Goal: Information Seeking & Learning: Learn about a topic

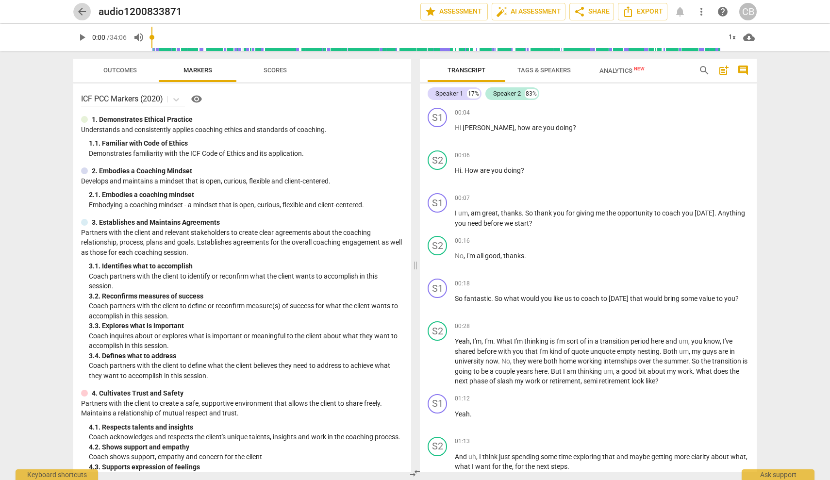
click at [82, 10] on span "arrow_back" at bounding box center [82, 12] width 12 height 12
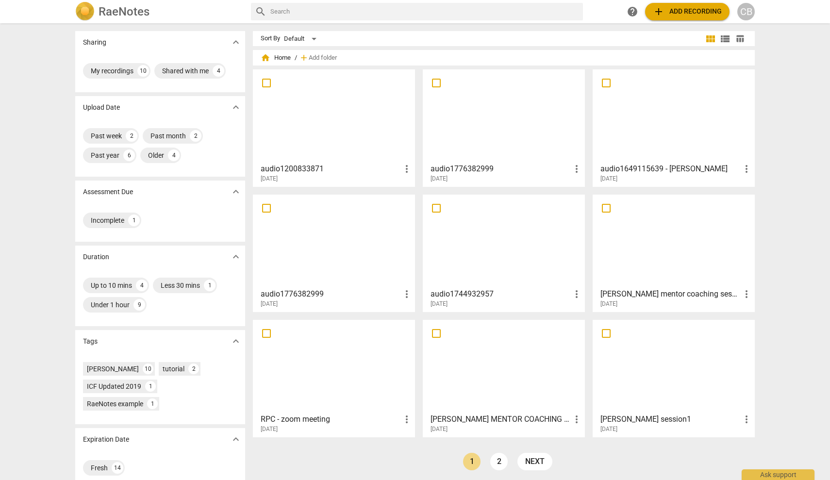
click at [486, 120] on div at bounding box center [503, 116] width 155 height 86
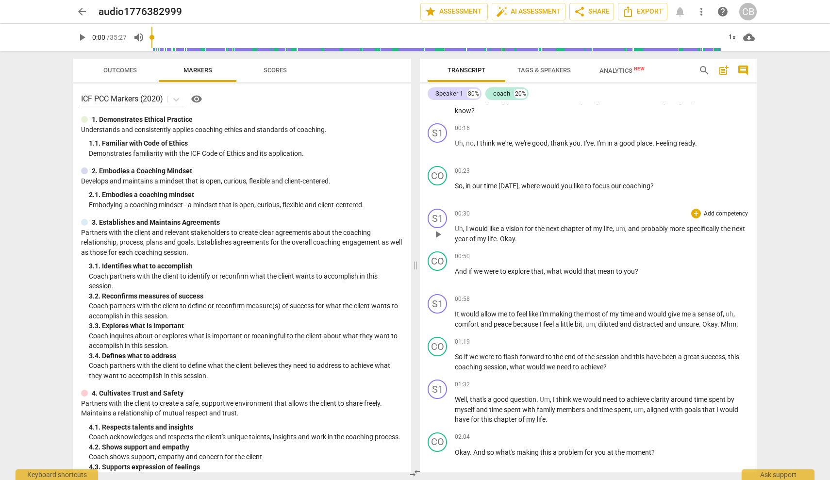
scroll to position [31, 0]
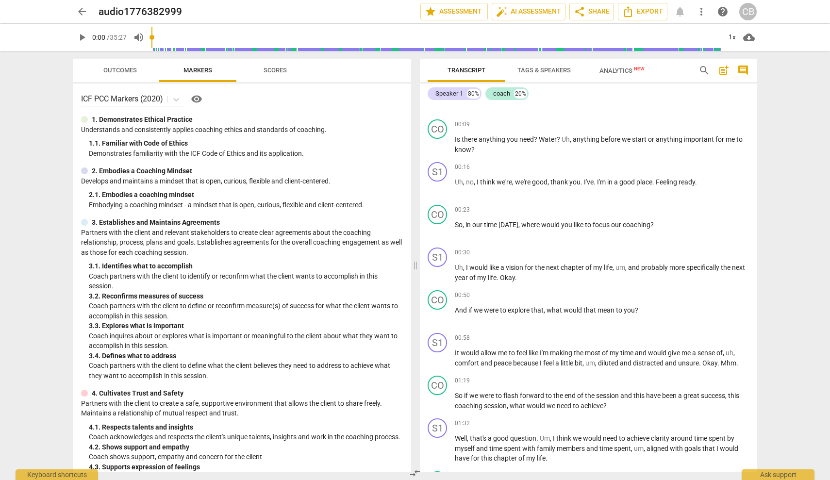
click at [84, 10] on span "arrow_back" at bounding box center [82, 12] width 12 height 12
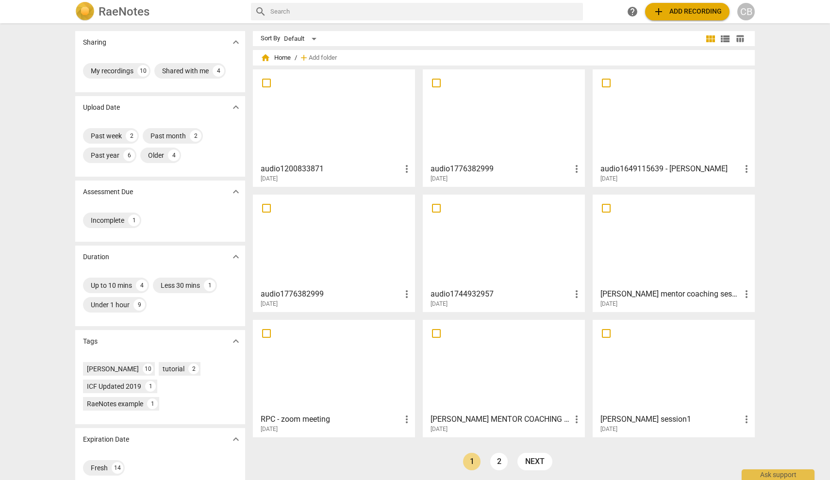
click at [661, 141] on div at bounding box center [673, 116] width 155 height 86
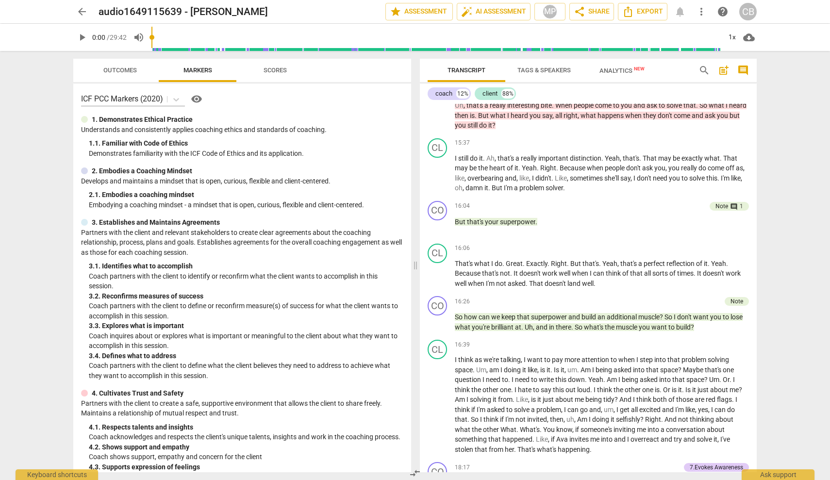
scroll to position [2493, 0]
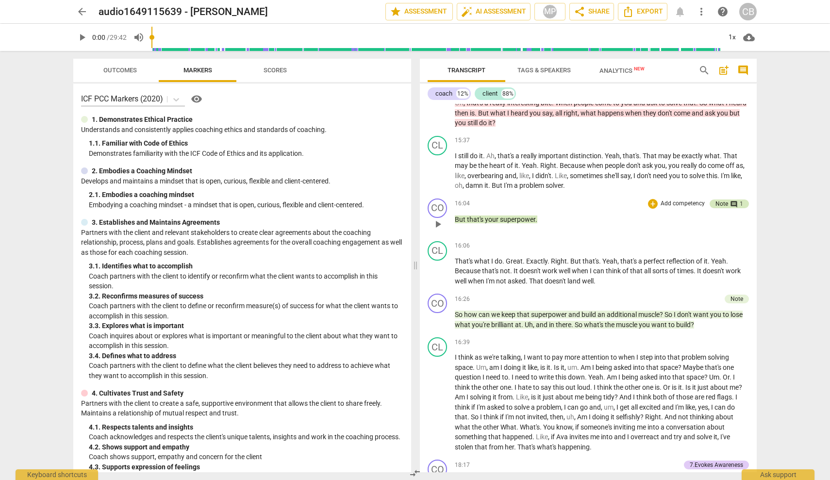
click at [734, 201] on span "comment" at bounding box center [734, 205] width 8 height 8
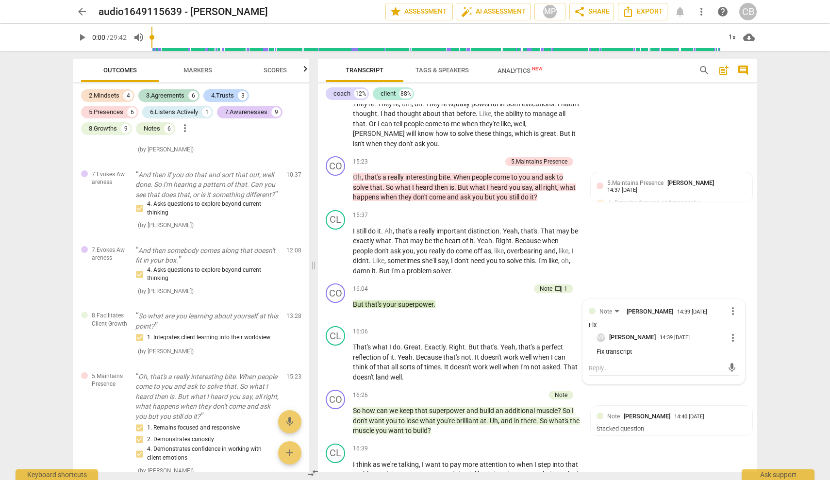
scroll to position [2798, 0]
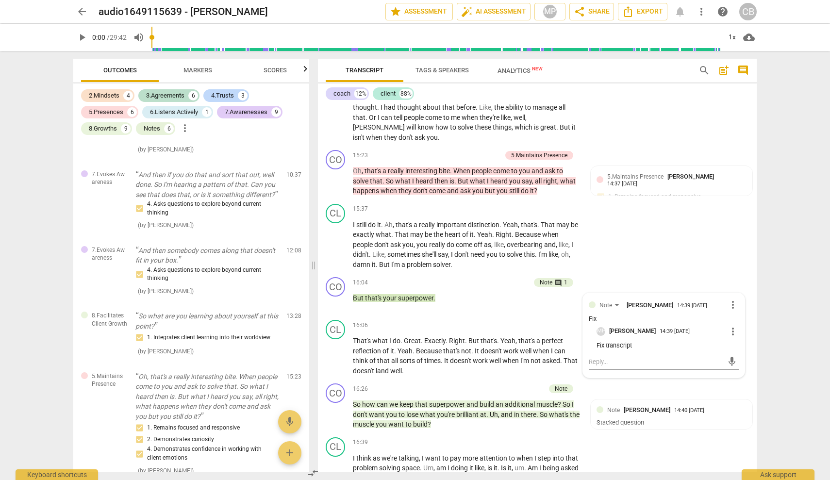
drag, startPoint x: 151, startPoint y: 38, endPoint x: 184, endPoint y: 37, distance: 33.0
click at [197, 39] on div at bounding box center [437, 37] width 570 height 27
drag, startPoint x: 152, startPoint y: 35, endPoint x: 169, endPoint y: 36, distance: 18.0
drag, startPoint x: 152, startPoint y: 36, endPoint x: 230, endPoint y: 43, distance: 78.4
click at [230, 43] on div at bounding box center [437, 37] width 570 height 27
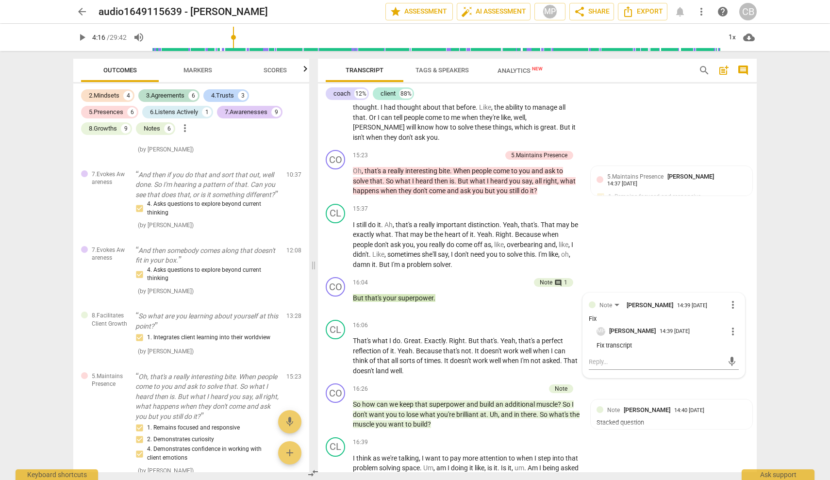
click at [235, 43] on input "range" at bounding box center [437, 37] width 570 height 31
drag, startPoint x: 235, startPoint y: 43, endPoint x: 460, endPoint y: 45, distance: 224.8
click at [460, 45] on input "range" at bounding box center [438, 37] width 566 height 31
click at [83, 35] on span "play_arrow" at bounding box center [82, 38] width 12 height 12
click at [81, 40] on span "pause" at bounding box center [82, 38] width 12 height 12
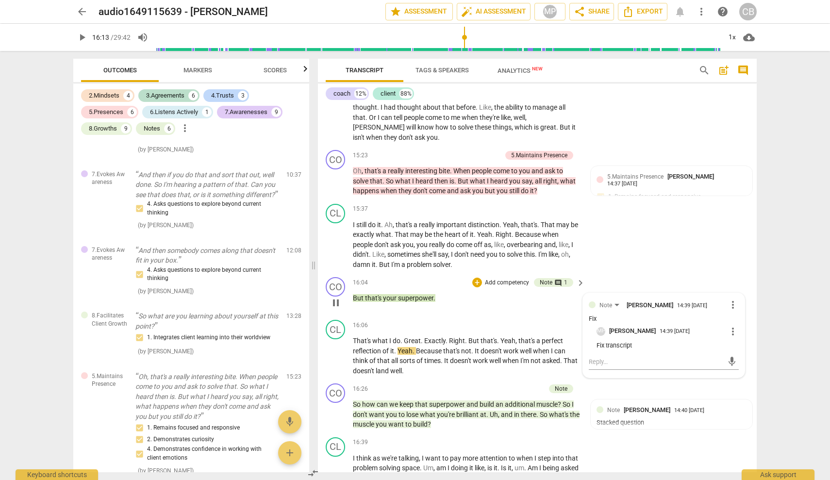
type input "974"
click at [438, 293] on p "But that's your superpower ." at bounding box center [466, 298] width 227 height 10
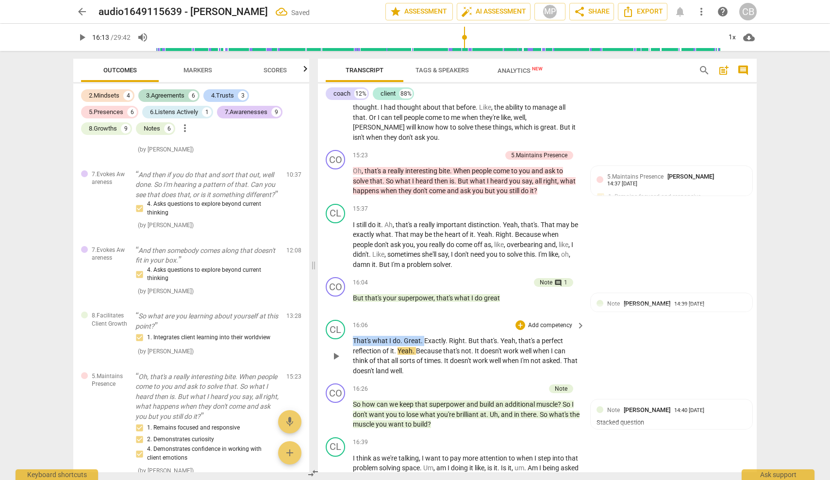
drag, startPoint x: 423, startPoint y: 257, endPoint x: 349, endPoint y: 257, distance: 74.8
click at [349, 316] on div "CL play_arrow pause 16:06 + Add competency keyboard_arrow_right That's what I d…" at bounding box center [537, 348] width 439 height 64
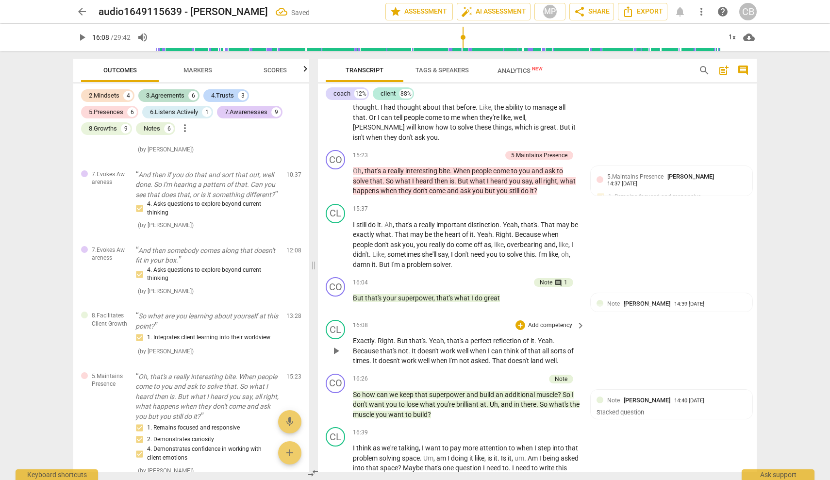
click at [463, 37] on input "range" at bounding box center [438, 37] width 566 height 31
click at [80, 39] on span "play_arrow" at bounding box center [82, 38] width 12 height 12
drag, startPoint x: 464, startPoint y: 37, endPoint x: 458, endPoint y: 37, distance: 6.3
click at [458, 37] on input "range" at bounding box center [438, 37] width 566 height 31
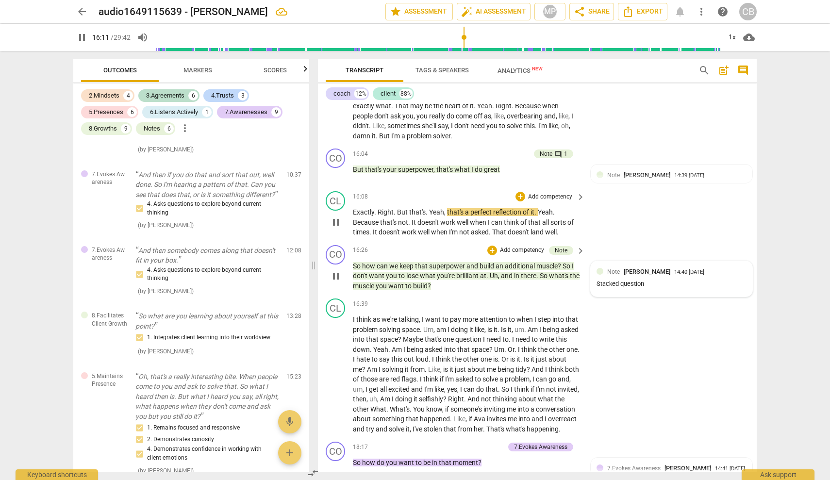
scroll to position [2927, 0]
click at [511, 261] on span "additional" at bounding box center [521, 265] width 32 height 8
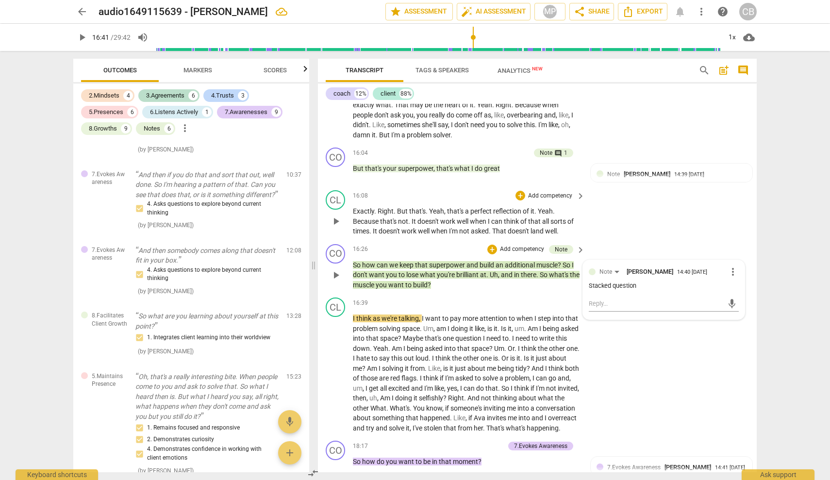
click at [563, 261] on span "?" at bounding box center [560, 265] width 5 height 8
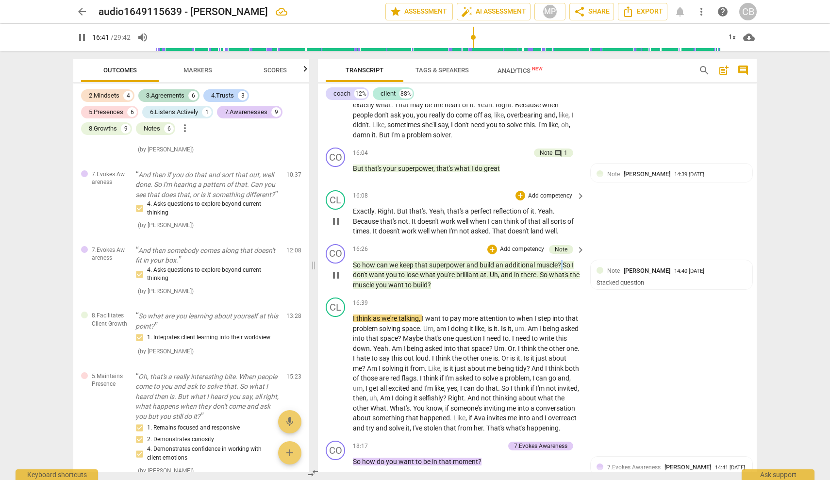
click at [563, 261] on span "?" at bounding box center [560, 265] width 5 height 8
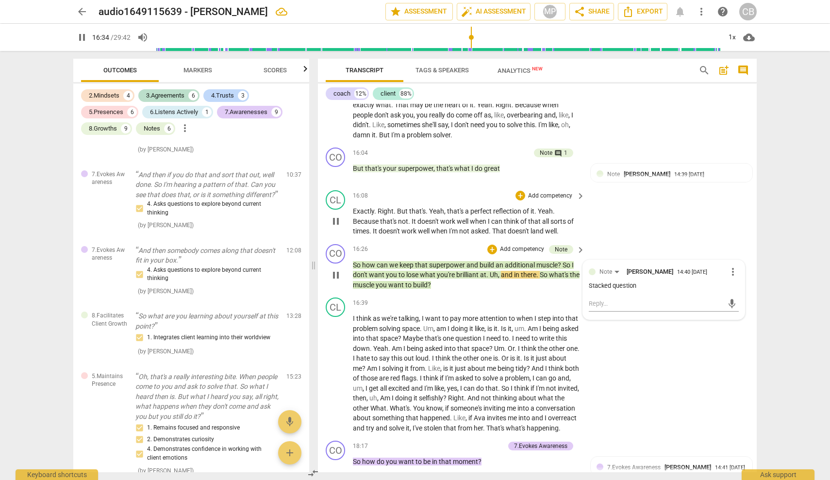
click at [562, 261] on span "?" at bounding box center [560, 265] width 5 height 8
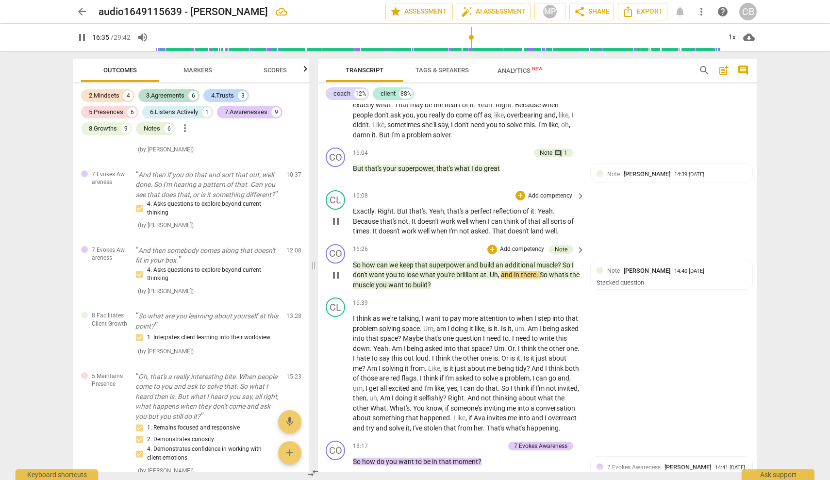
type input "996"
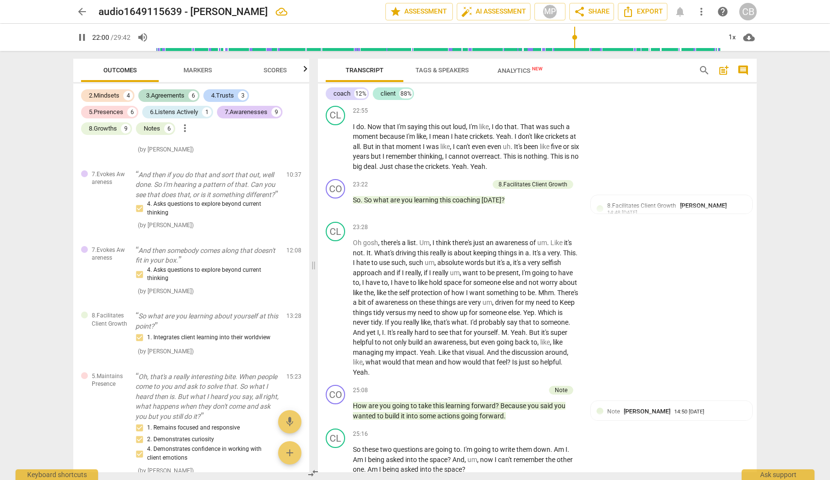
scroll to position [3892, 0]
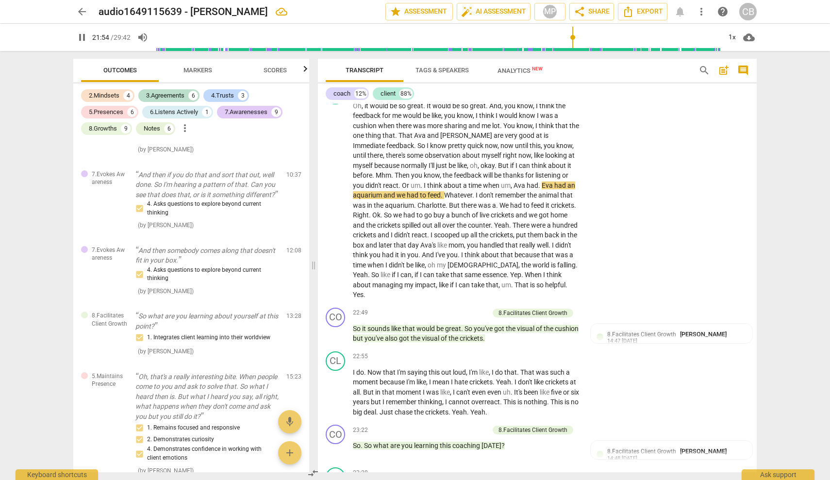
drag, startPoint x: 484, startPoint y: 37, endPoint x: 573, endPoint y: 39, distance: 89.4
click at [573, 39] on input "range" at bounding box center [438, 37] width 566 height 31
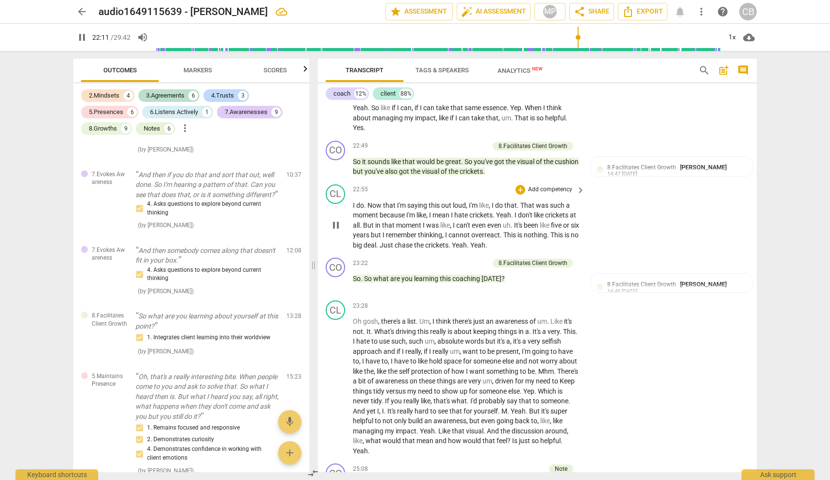
scroll to position [4059, 0]
drag, startPoint x: 578, startPoint y: 39, endPoint x: 583, endPoint y: 38, distance: 5.4
click at [583, 38] on input "range" at bounding box center [438, 37] width 566 height 31
click at [584, 37] on input "range" at bounding box center [438, 37] width 566 height 31
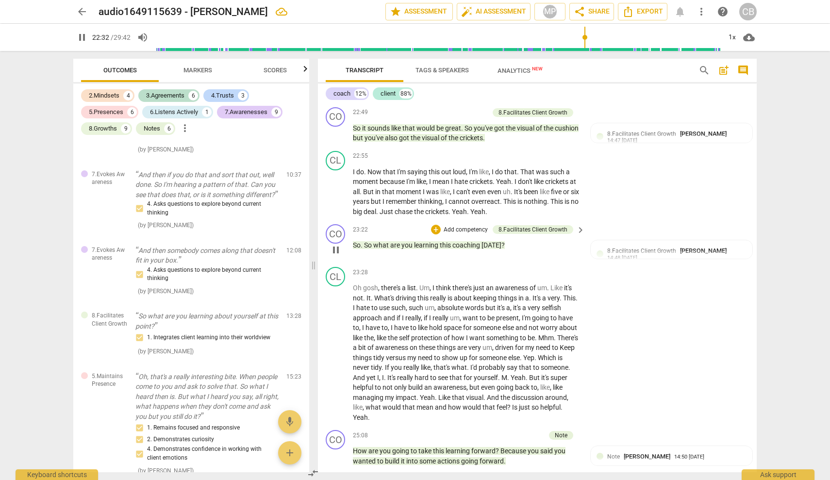
scroll to position [4097, 0]
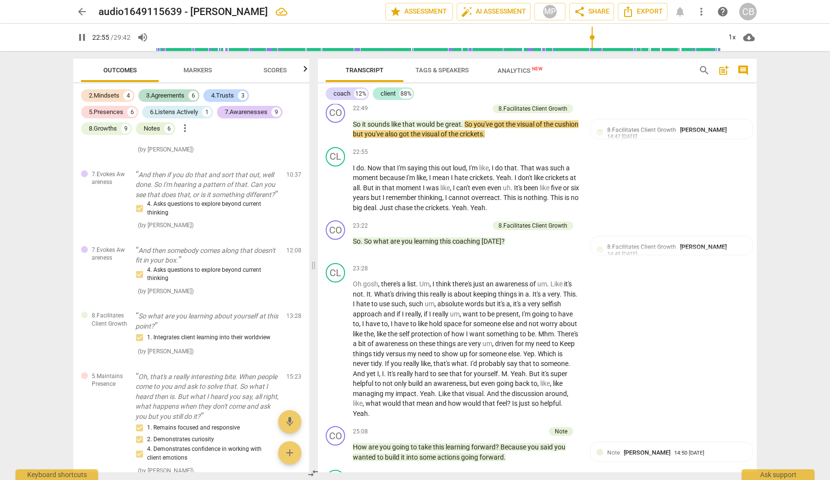
drag, startPoint x: 586, startPoint y: 36, endPoint x: 592, endPoint y: 36, distance: 5.8
click at [592, 36] on input "range" at bounding box center [438, 37] width 566 height 31
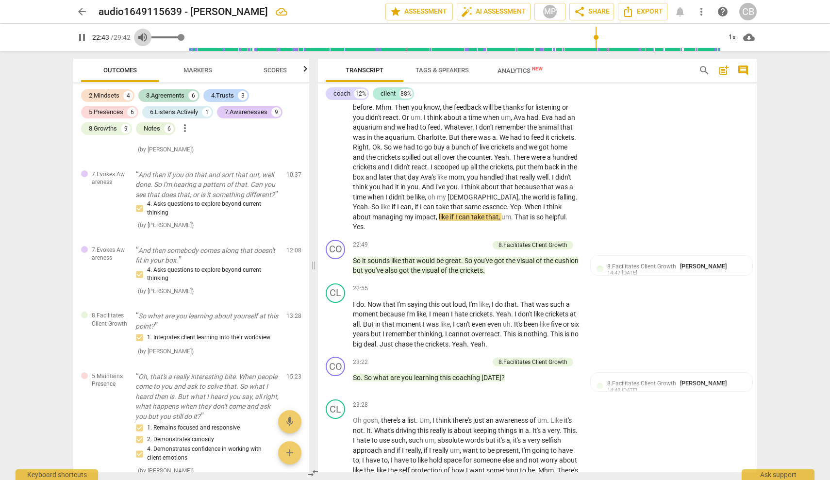
type input "1363"
click at [146, 36] on span "volume_up" at bounding box center [143, 38] width 12 height 12
type input "0"
type input "1365"
click at [146, 38] on span "volume_off" at bounding box center [143, 38] width 12 height 12
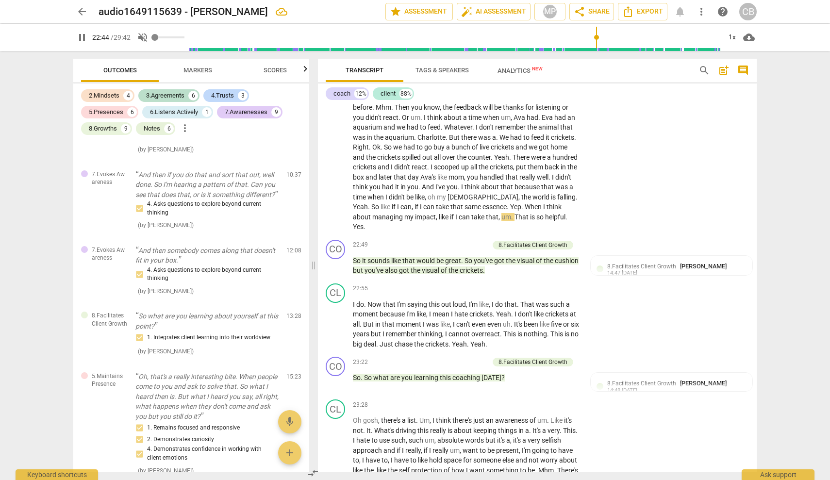
type input "1"
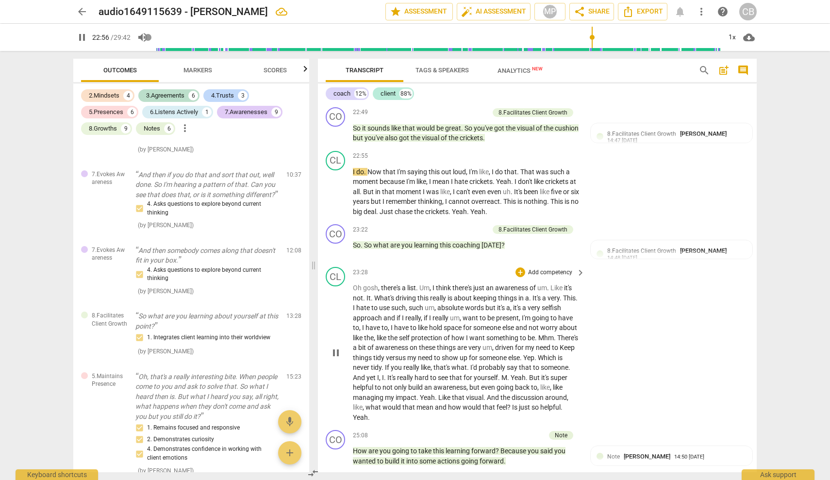
scroll to position [4097, 0]
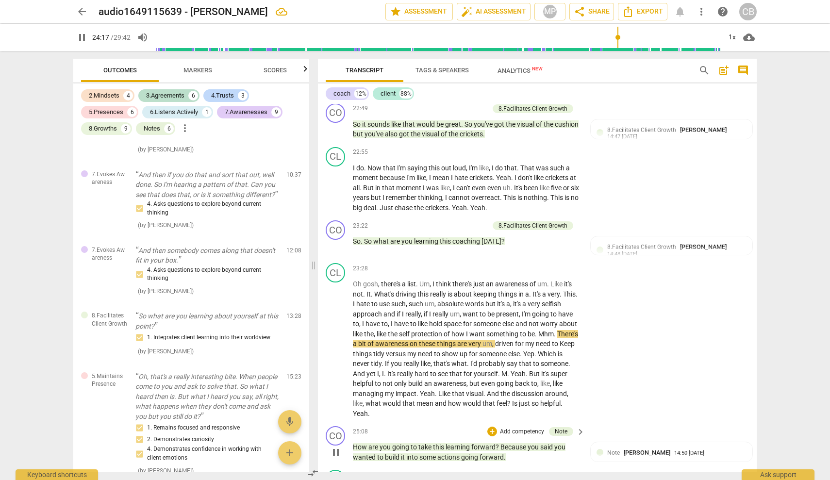
click at [504, 443] on span "Because" at bounding box center [514, 447] width 27 height 8
type input "1458"
click at [681, 287] on div "CL play_arrow pause 23:28 + Add competency keyboard_arrow_right Oh gosh , there…" at bounding box center [537, 340] width 439 height 163
drag, startPoint x: 508, startPoint y: 343, endPoint x: 518, endPoint y: 343, distance: 10.2
click at [508, 442] on p "How are you going to take this learning forward because you said you wanted to …" at bounding box center [466, 452] width 227 height 20
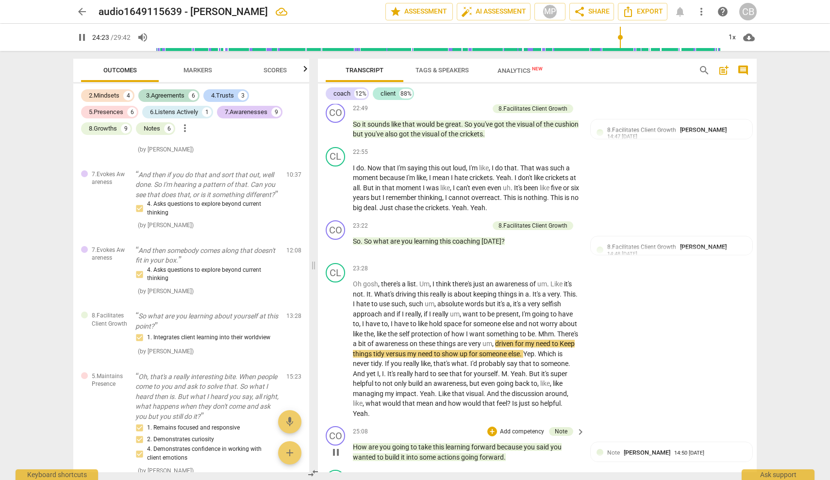
type input "1464"
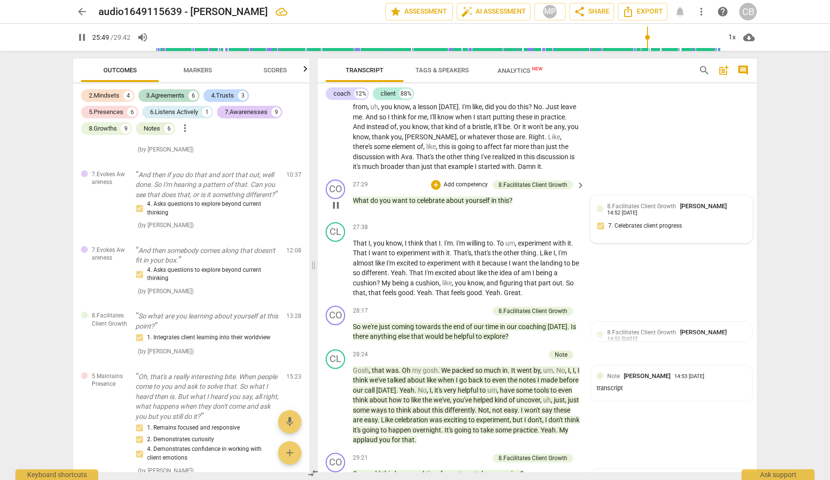
scroll to position [4842, 0]
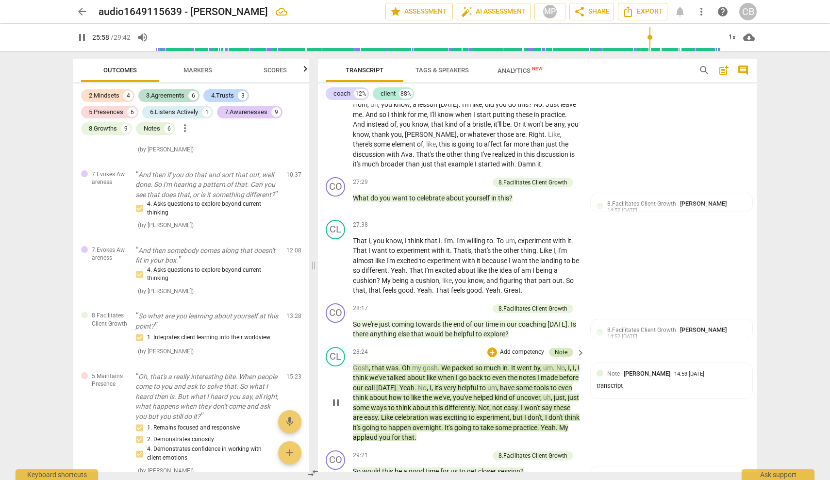
click at [559, 348] on div "Note" at bounding box center [561, 352] width 13 height 9
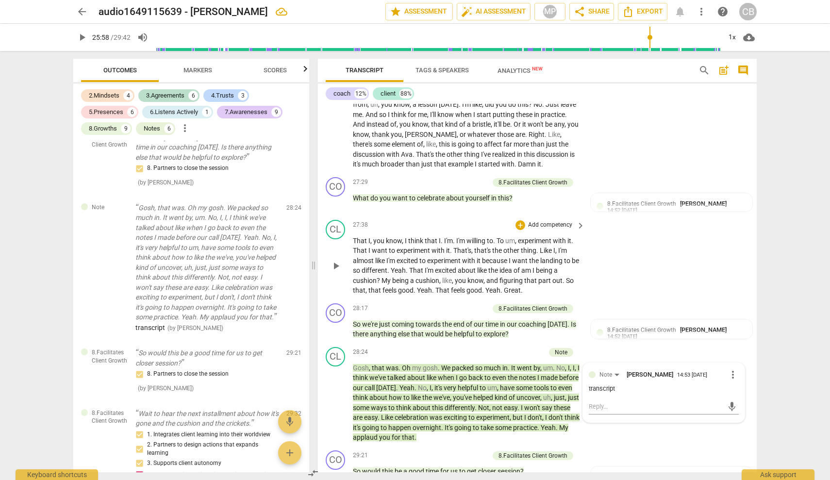
click at [620, 216] on div "CL play_arrow pause 27:38 + Add competency keyboard_arrow_right That I , you kn…" at bounding box center [537, 258] width 439 height 84
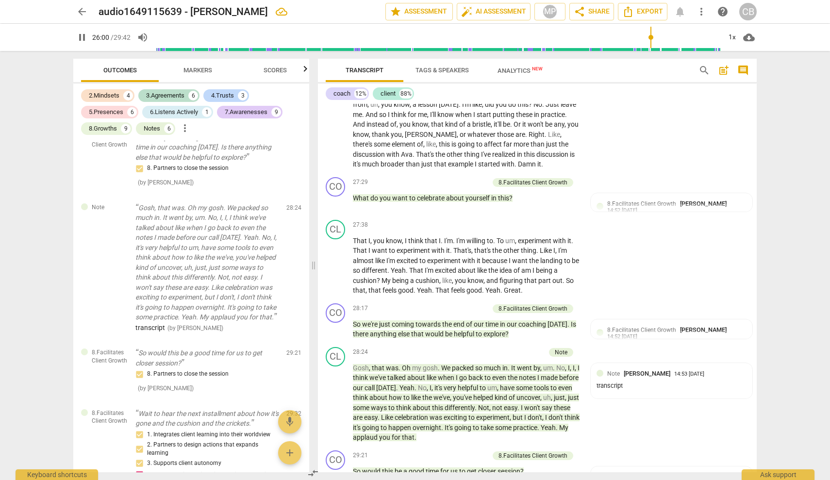
scroll to position [4575, 0]
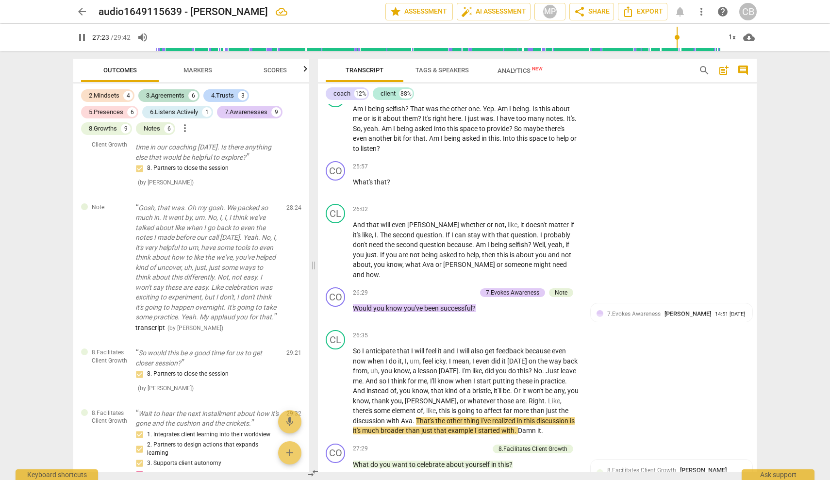
drag, startPoint x: 652, startPoint y: 38, endPoint x: 679, endPoint y: 39, distance: 26.7
click at [679, 39] on input "range" at bounding box center [438, 37] width 566 height 31
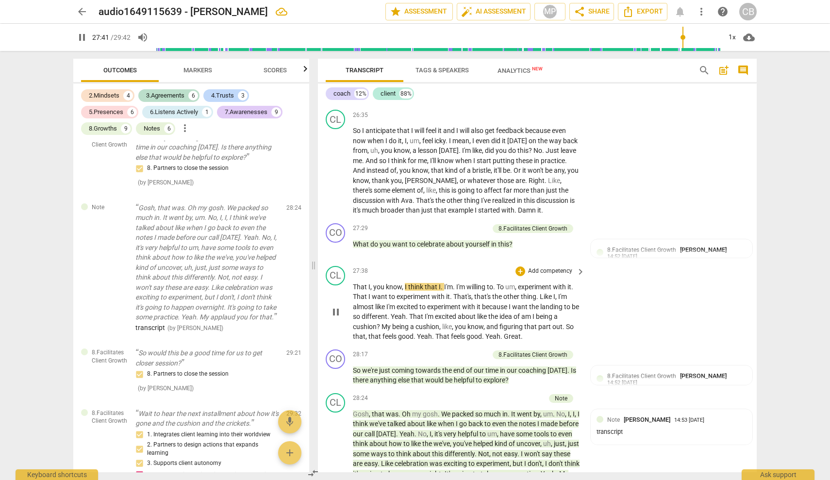
scroll to position [4797, 0]
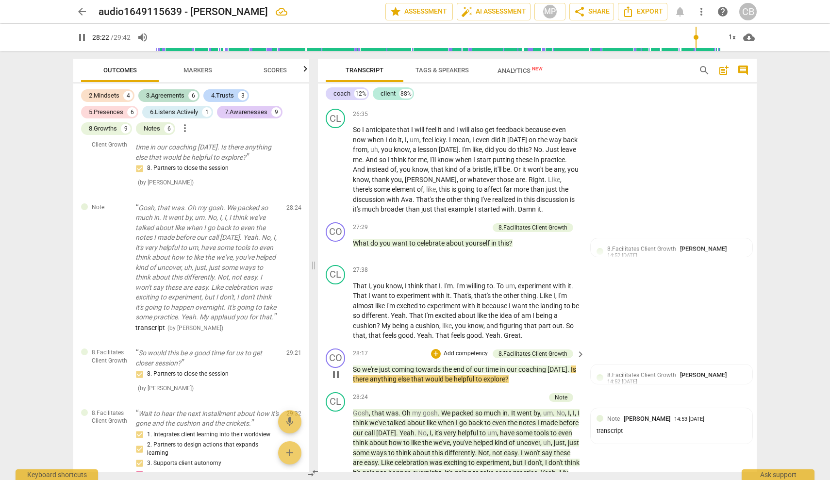
click at [354, 366] on span "So" at bounding box center [357, 370] width 9 height 8
type input "1703"
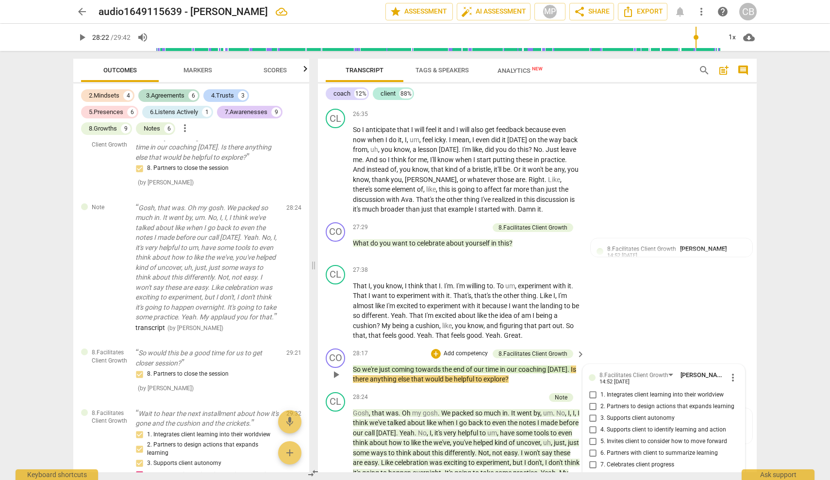
type textarea "G"
type textarea "Gr"
type textarea "Gre"
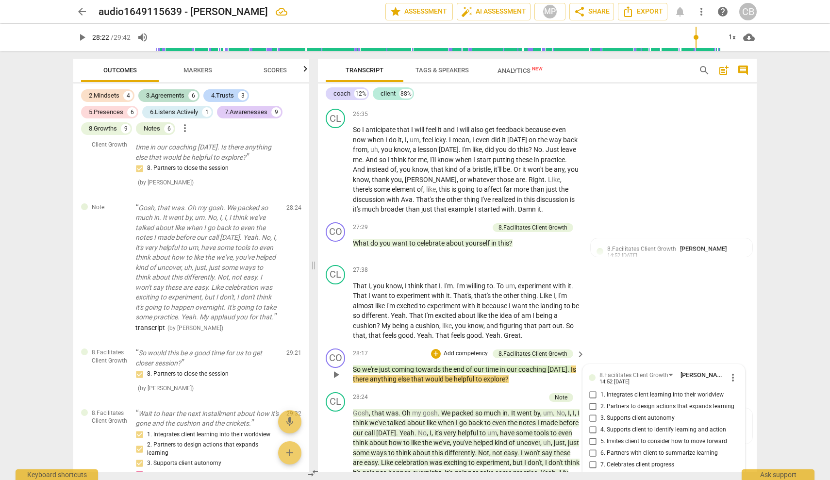
type textarea "Gre"
click at [354, 366] on span "So" at bounding box center [357, 370] width 9 height 8
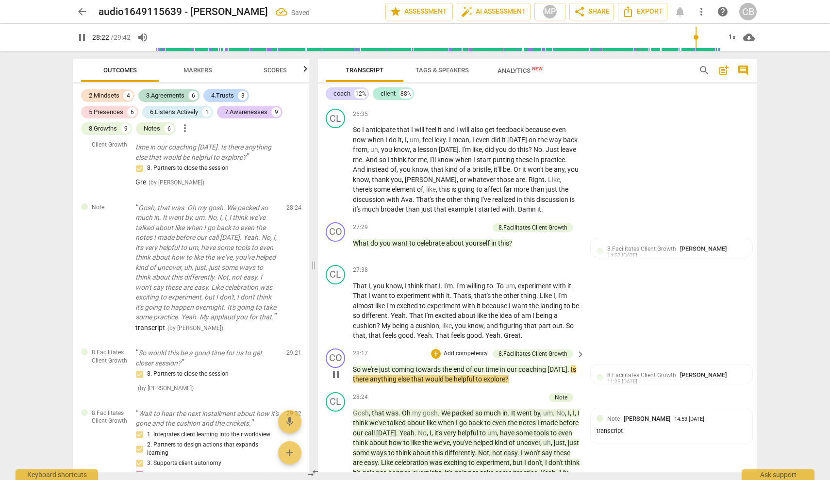
type input "1703"
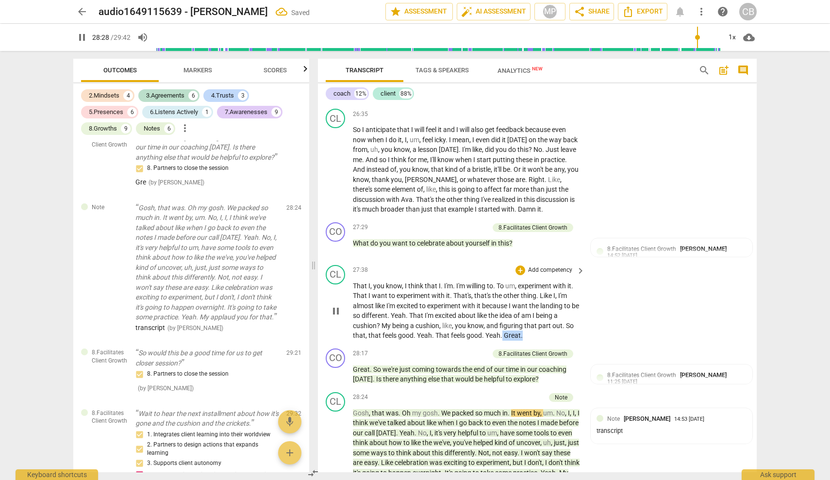
drag, startPoint x: 522, startPoint y: 203, endPoint x: 504, endPoint y: 204, distance: 18.0
click at [503, 281] on p "That I , you know , I think that I . I'm . I'm willing to . To um , experiment …" at bounding box center [466, 311] width 227 height 60
type input "1709"
click at [698, 38] on input "range" at bounding box center [438, 37] width 566 height 31
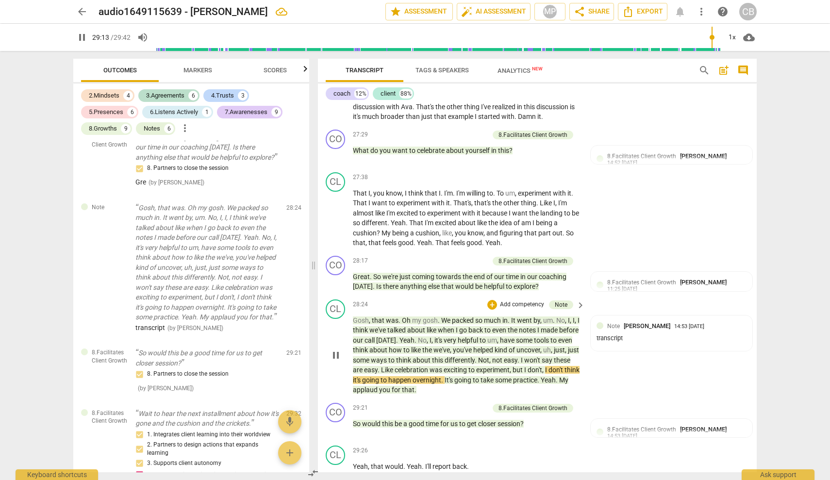
scroll to position [4889, 0]
click at [352, 423] on div "play_arrow pause" at bounding box center [340, 429] width 25 height 13
click at [354, 421] on span "So" at bounding box center [357, 425] width 9 height 8
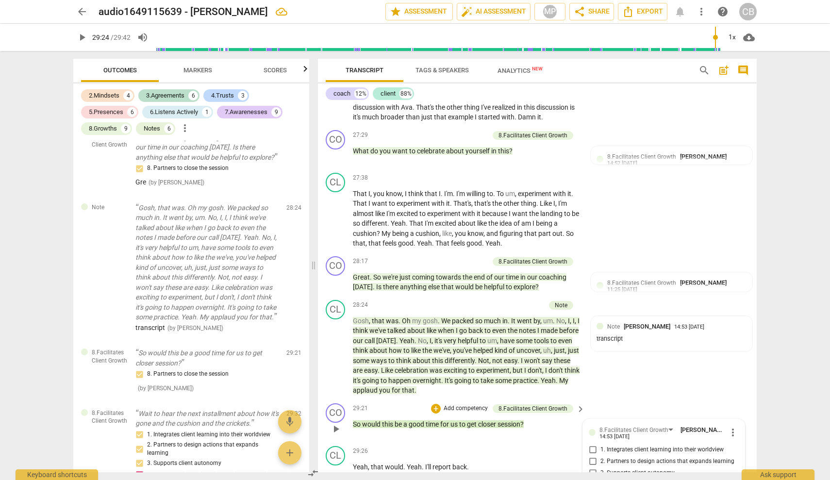
click at [354, 421] on span "So" at bounding box center [357, 425] width 9 height 8
click at [353, 421] on span "So" at bounding box center [357, 425] width 9 height 8
type input "1764"
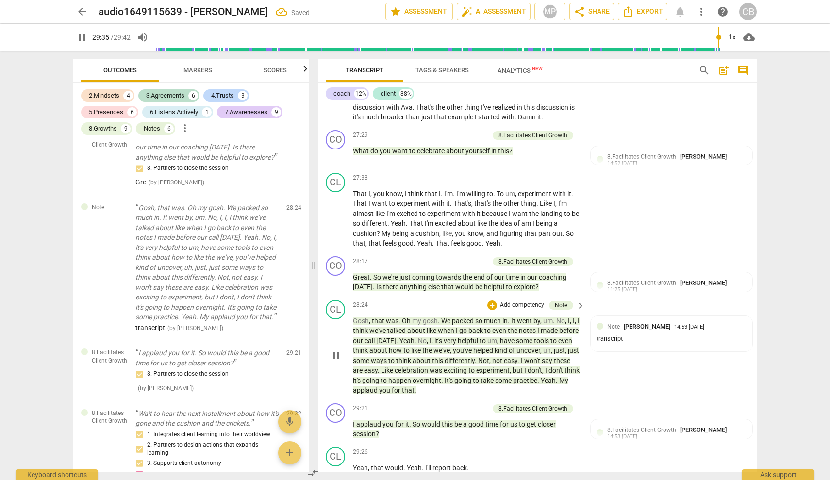
click at [559, 377] on span "My" at bounding box center [563, 381] width 9 height 8
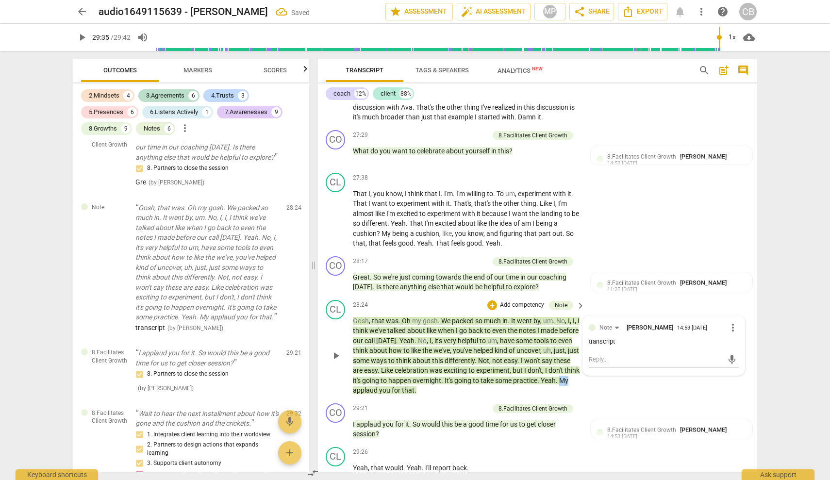
click at [559, 377] on span "My" at bounding box center [563, 381] width 9 height 8
click at [449, 316] on p "Gosh , that was . Oh my gosh . We packed so much in . It went by , um . No , I …" at bounding box center [466, 356] width 227 height 80
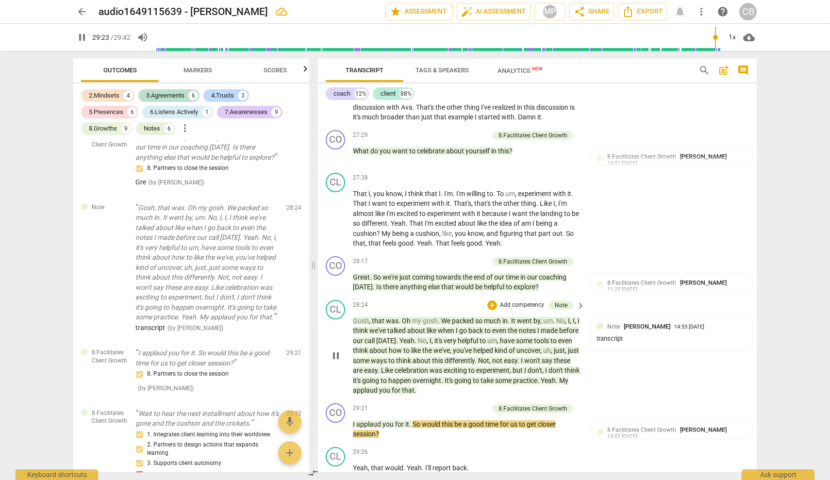
type input "1764"
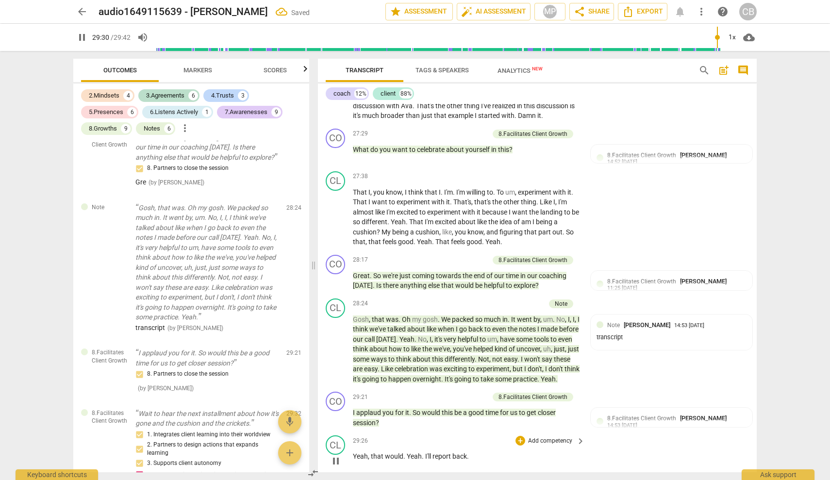
scroll to position [4890, 0]
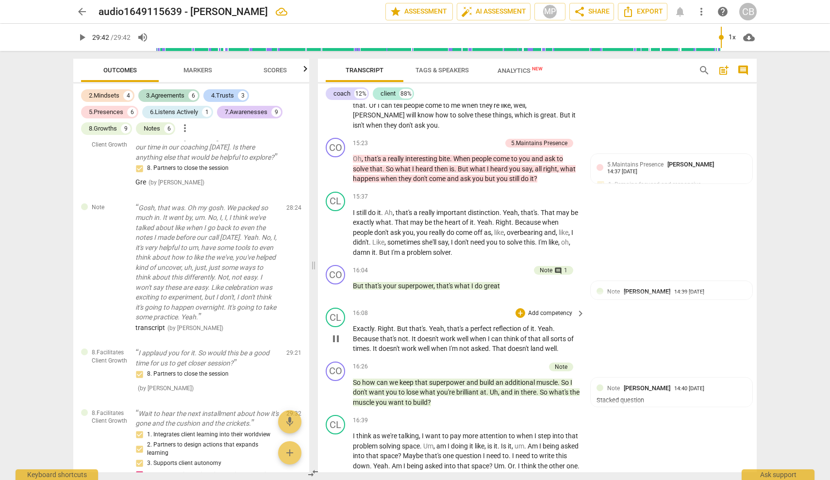
type input "1782"
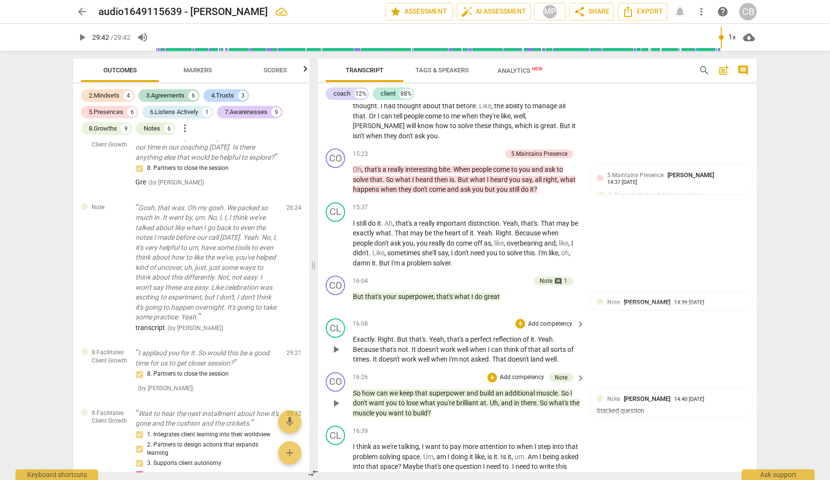
scroll to position [2793, 0]
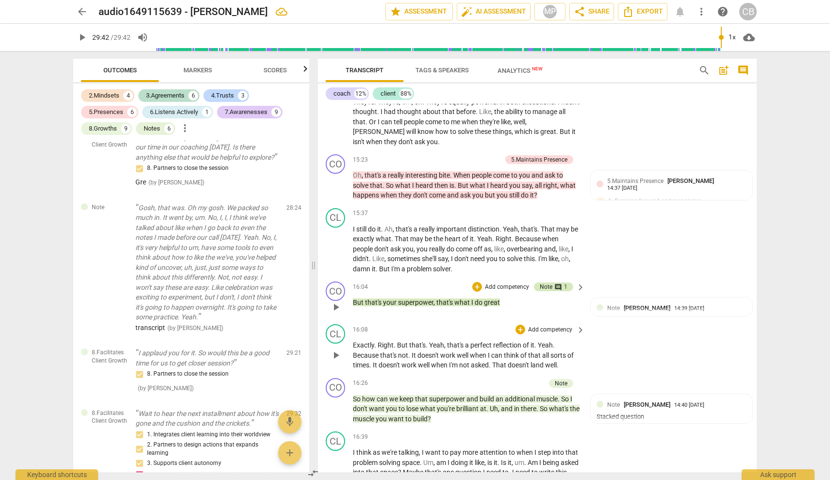
click at [557, 284] on span "comment" at bounding box center [559, 288] width 8 height 8
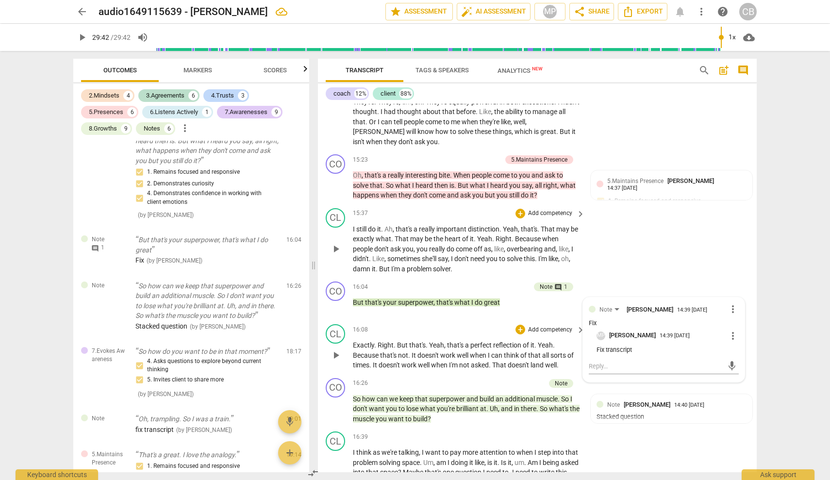
click at [651, 204] on div "CL play_arrow pause 15:37 + Add competency keyboard_arrow_right I still do it .…" at bounding box center [537, 241] width 439 height 74
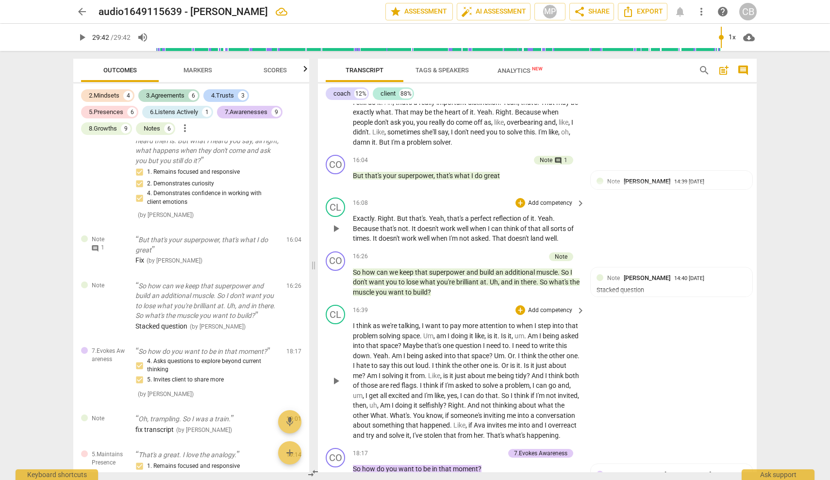
scroll to position [2920, 0]
click at [568, 269] on span "So" at bounding box center [565, 273] width 9 height 8
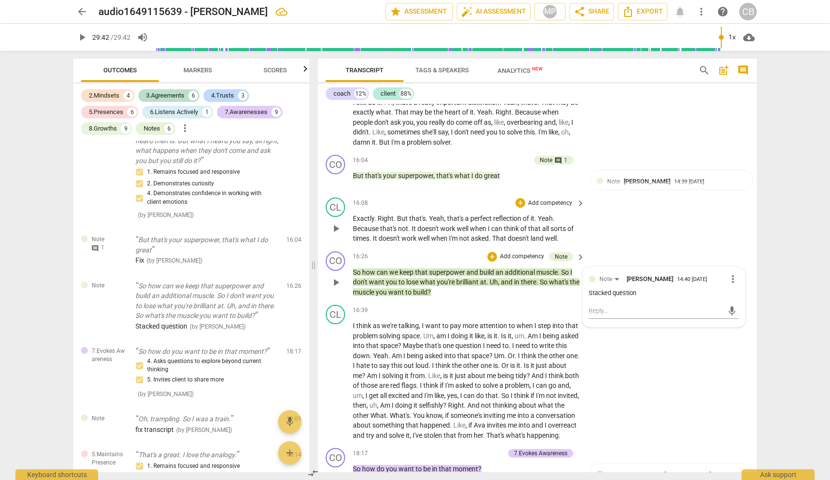
click at [568, 269] on span "So" at bounding box center [565, 273] width 9 height 8
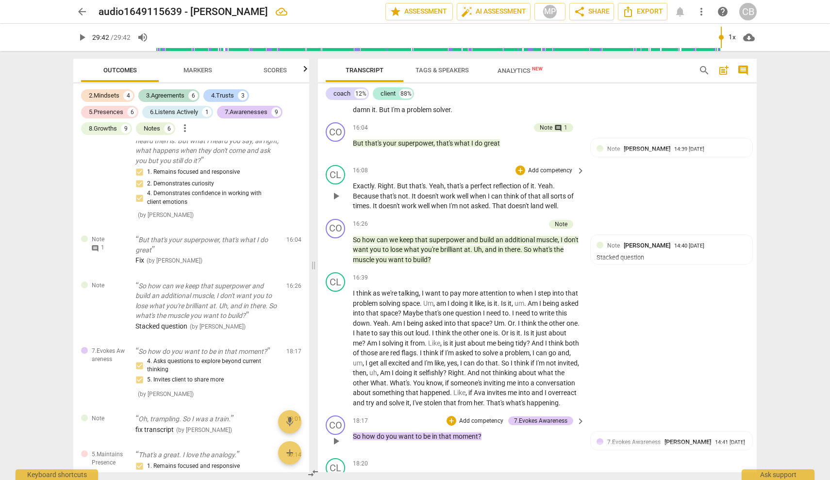
scroll to position [2944, 0]
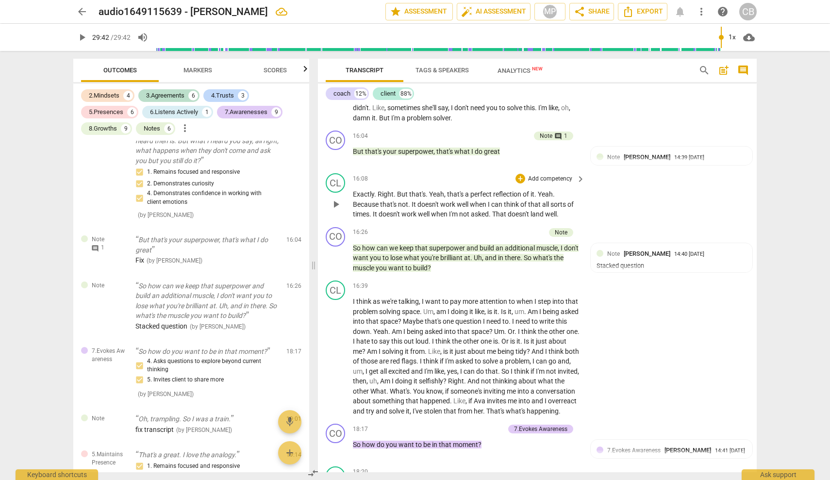
click at [84, 12] on span "arrow_back" at bounding box center [82, 12] width 12 height 12
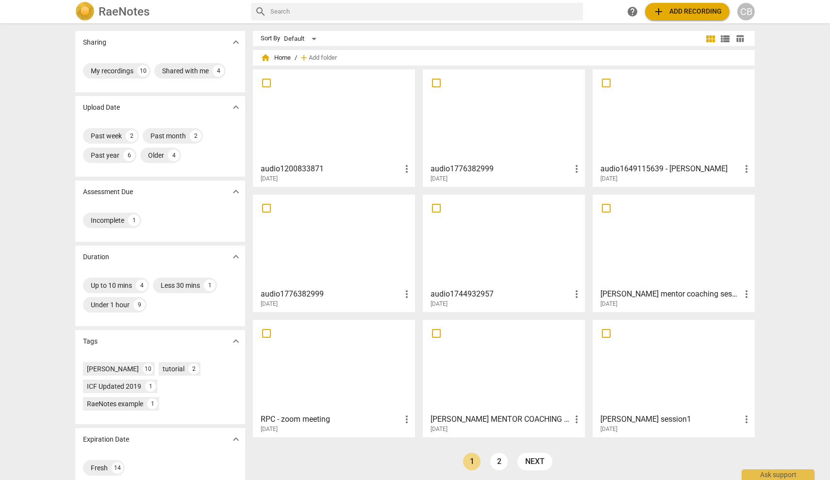
click at [653, 122] on div at bounding box center [673, 116] width 155 height 86
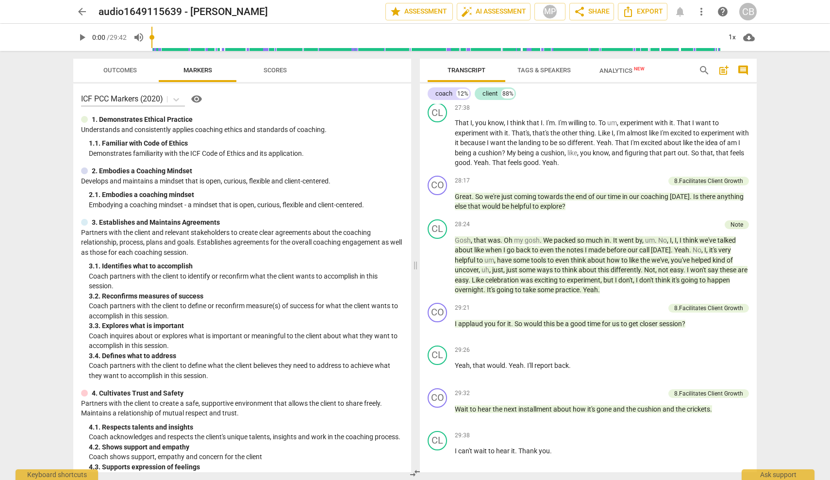
scroll to position [4311, 0]
click at [80, 13] on span "arrow_back" at bounding box center [82, 12] width 12 height 12
